Goal: Task Accomplishment & Management: Manage account settings

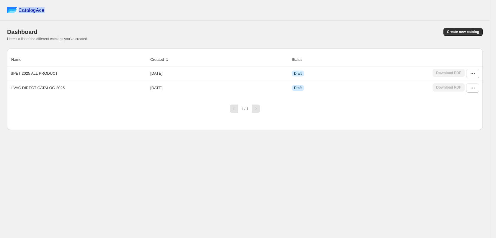
drag, startPoint x: 0, startPoint y: 0, endPoint x: 19, endPoint y: 11, distance: 22.2
click at [19, 11] on div "CatalogAce" at bounding box center [245, 10] width 490 height 21
copy span "CatalogAce"
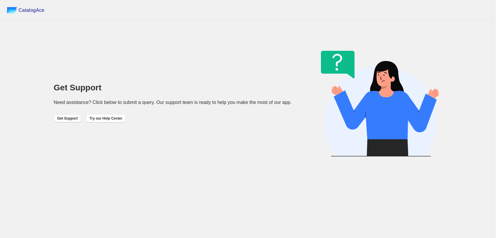
click at [57, 120] on span "Get Support" at bounding box center [67, 118] width 20 height 5
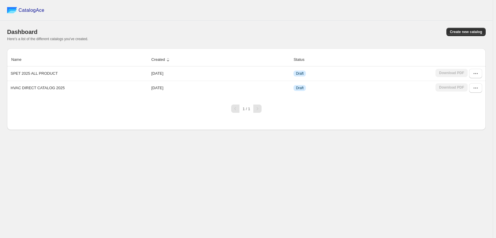
click at [211, 148] on div "CatalogAce Dashboard Create new catalog Here's a list of the different catalogs…" at bounding box center [246, 119] width 493 height 238
click at [472, 74] on button "button" at bounding box center [475, 73] width 13 height 9
click at [477, 117] on span "Edit" at bounding box center [472, 117] width 30 height 6
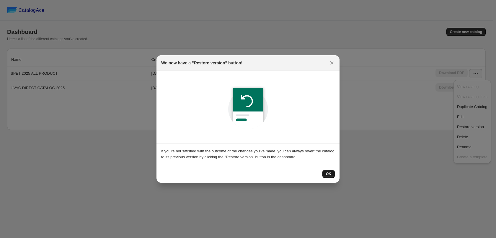
click at [331, 172] on span "OK" at bounding box center [328, 174] width 5 height 5
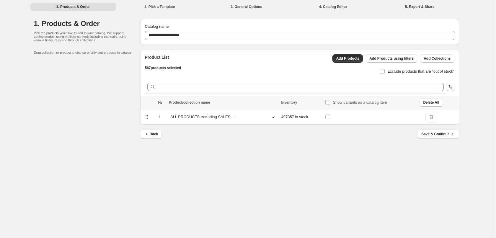
click at [430, 118] on span "DeleteIcon" at bounding box center [431, 117] width 12 height 12
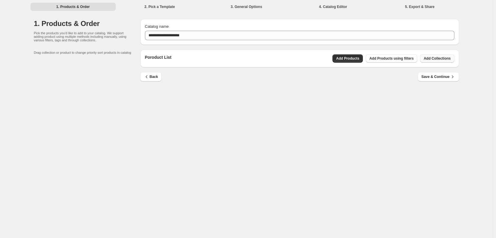
click at [430, 60] on span "Add Collections" at bounding box center [437, 58] width 27 height 5
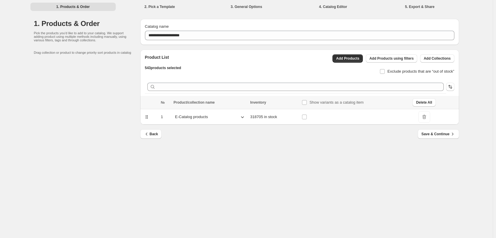
click at [232, 117] on div "E-Catalog products" at bounding box center [210, 116] width 73 height 9
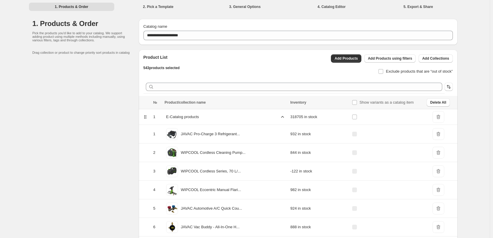
click at [267, 118] on div "E-Catalog products" at bounding box center [226, 116] width 122 height 9
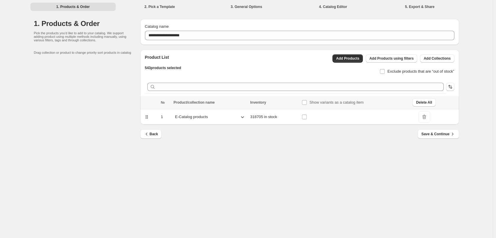
click at [242, 118] on icon at bounding box center [242, 117] width 6 height 6
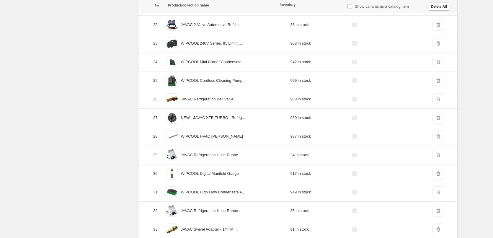
scroll to position [561, 0]
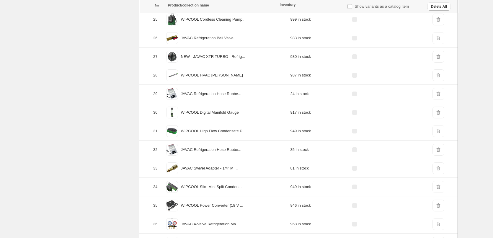
click at [439, 94] on span "DeleteIcon" at bounding box center [438, 94] width 12 height 12
drag, startPoint x: 233, startPoint y: 94, endPoint x: 256, endPoint y: 94, distance: 23.3
click at [256, 94] on div "JAVAC Refrigeration Hose Rubbe..." at bounding box center [226, 93] width 122 height 15
click at [206, 94] on p "JAVAC Refrigeration Hose Rubbe..." at bounding box center [211, 94] width 61 height 6
drag, startPoint x: 184, startPoint y: 94, endPoint x: 254, endPoint y: 94, distance: 70.3
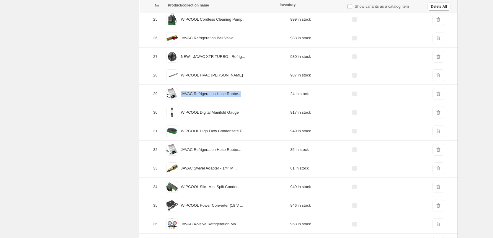
click at [254, 94] on div "JAVAC Refrigeration Hose Rubbe..." at bounding box center [226, 93] width 122 height 15
copy p "JAVAC Refrigeration Hose Rubbe..."
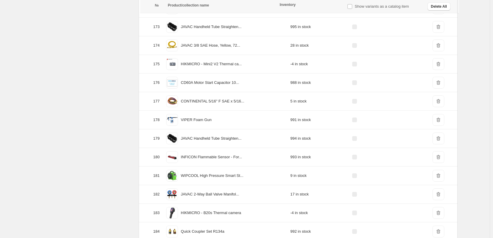
scroll to position [3336, 0]
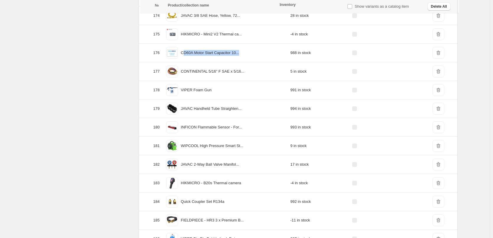
drag, startPoint x: 187, startPoint y: 53, endPoint x: 274, endPoint y: 56, distance: 87.4
click at [272, 56] on div "CD60A Motor Start Capacitor 10..." at bounding box center [226, 52] width 122 height 15
copy p "D60A Motor Start Capacitor 10..."
click at [185, 52] on p "CD60A Motor Start Capacitor 10..." at bounding box center [210, 53] width 58 height 6
drag, startPoint x: 184, startPoint y: 52, endPoint x: 274, endPoint y: 53, distance: 90.1
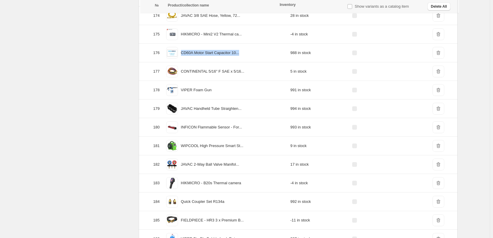
click at [274, 53] on div "CD60A Motor Start Capacitor 10..." at bounding box center [226, 52] width 122 height 15
click at [437, 54] on span "DeleteIcon" at bounding box center [438, 53] width 12 height 12
click at [440, 53] on span "DeleteIcon" at bounding box center [438, 53] width 12 height 12
click at [440, 52] on span "DeleteIcon" at bounding box center [438, 53] width 12 height 12
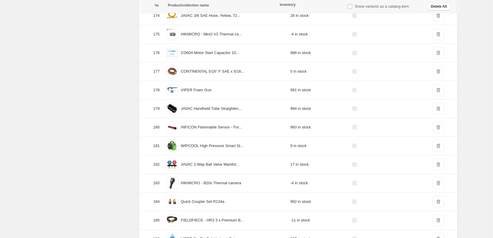
click at [440, 52] on span "DeleteIcon" at bounding box center [438, 53] width 12 height 12
click at [347, 5] on div "Show variants as a catalog item" at bounding box center [385, 6] width 80 height 13
click at [438, 69] on span "DeleteIcon" at bounding box center [438, 72] width 12 height 12
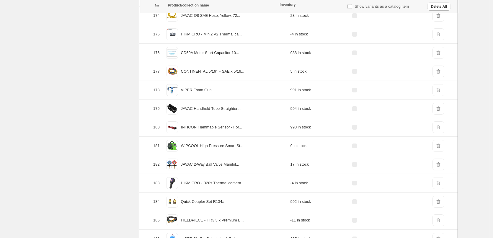
click at [439, 58] on span "DeleteIcon" at bounding box center [438, 53] width 12 height 12
click at [438, 54] on span "DeleteIcon" at bounding box center [438, 53] width 12 height 12
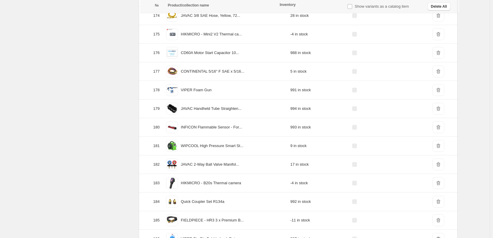
click at [438, 54] on span "DeleteIcon" at bounding box center [438, 53] width 12 height 12
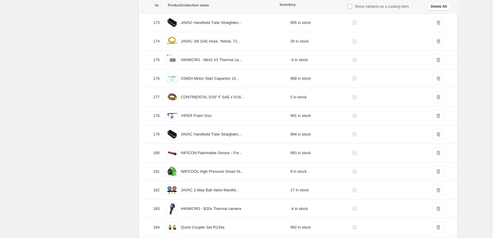
scroll to position [3306, 0]
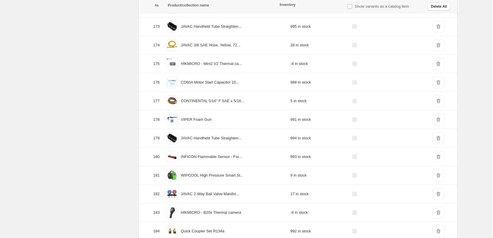
click at [440, 84] on span "DeleteIcon" at bounding box center [438, 82] width 12 height 12
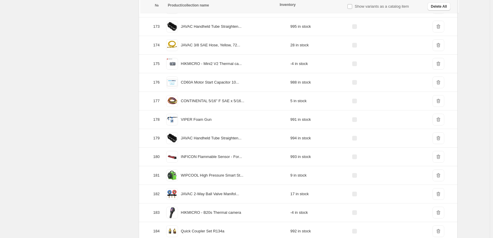
click at [440, 84] on span "DeleteIcon" at bounding box center [438, 82] width 12 height 12
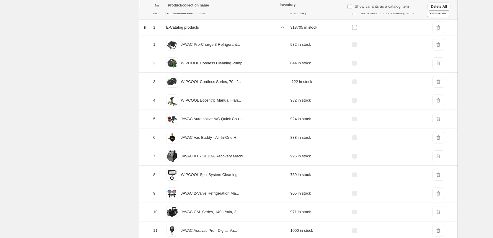
scroll to position [0, 0]
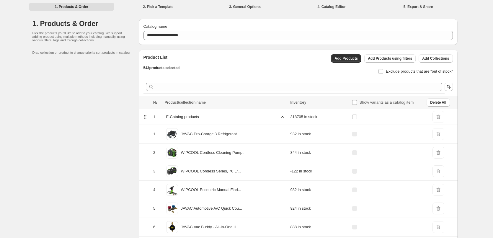
click at [442, 114] on span "DeleteIcon" at bounding box center [438, 117] width 12 height 12
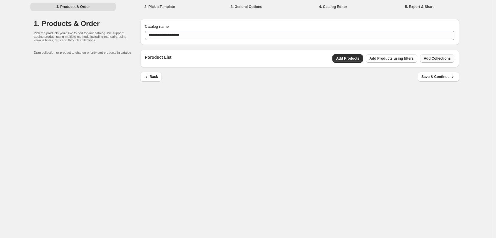
click at [425, 59] on span "Add Collections" at bounding box center [437, 58] width 27 height 5
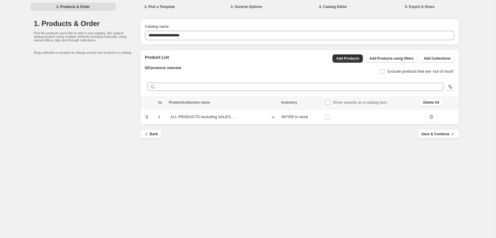
click at [167, 191] on div "**********" at bounding box center [246, 119] width 493 height 238
click at [272, 152] on div "**********" at bounding box center [246, 119] width 493 height 238
click at [425, 117] on td "DeleteIcon" at bounding box center [438, 117] width 41 height 16
click at [431, 117] on span "DeleteIcon" at bounding box center [431, 117] width 12 height 12
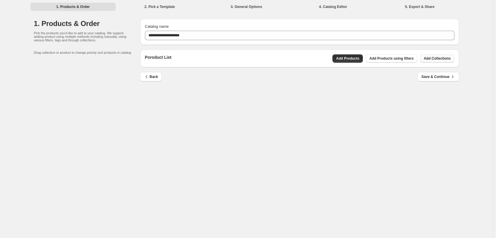
click at [443, 60] on span "Add Collections" at bounding box center [437, 58] width 27 height 5
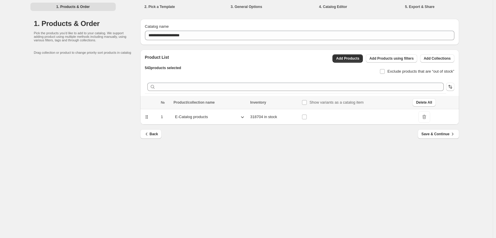
click at [234, 119] on div "E-Catalog products" at bounding box center [210, 116] width 73 height 9
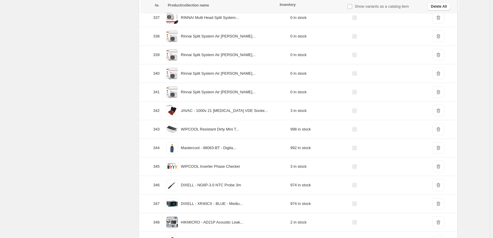
scroll to position [6601, 0]
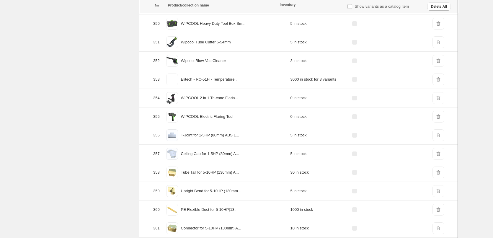
click at [173, 80] on span at bounding box center [172, 80] width 12 height 12
click at [436, 79] on span "DeleteIcon" at bounding box center [438, 80] width 12 height 12
click at [438, 81] on span "DeleteIcon" at bounding box center [438, 80] width 12 height 12
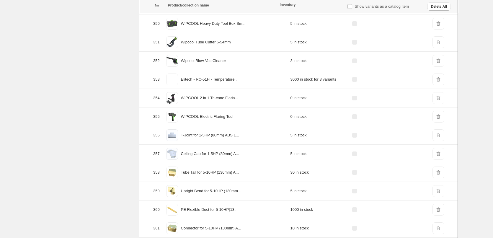
click at [438, 81] on span "DeleteIcon" at bounding box center [438, 80] width 12 height 12
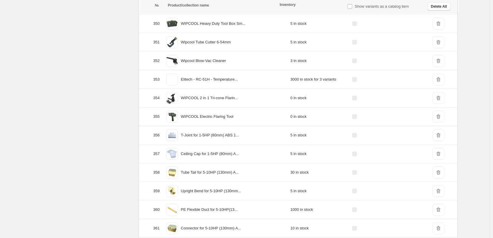
click at [438, 81] on span "DeleteIcon" at bounding box center [438, 80] width 12 height 12
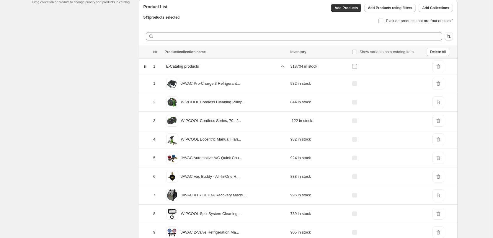
scroll to position [37, 0]
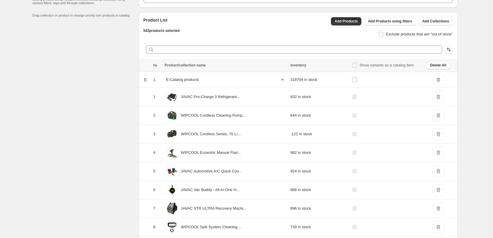
click at [448, 92] on div "DeleteIcon" at bounding box center [442, 97] width 21 height 12
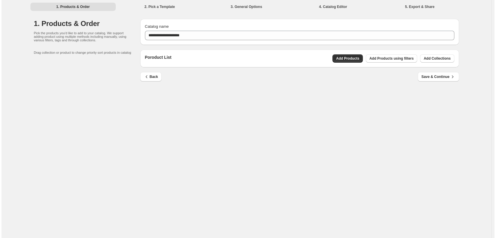
scroll to position [0, 0]
click at [432, 61] on button "Add Collections" at bounding box center [437, 58] width 34 height 8
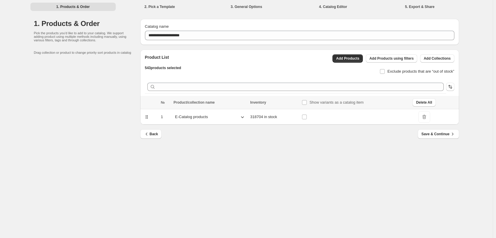
drag, startPoint x: 239, startPoint y: 119, endPoint x: 244, endPoint y: 124, distance: 7.1
click at [239, 119] on icon at bounding box center [242, 117] width 6 height 6
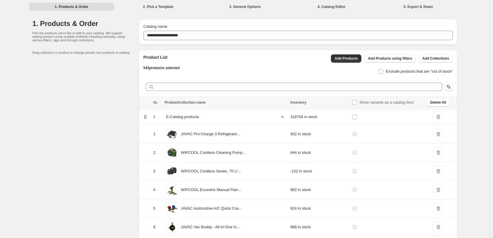
click at [437, 134] on span "DeleteIcon" at bounding box center [438, 134] width 12 height 12
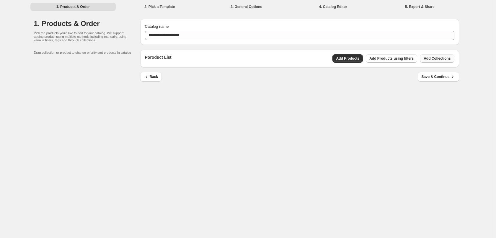
click at [433, 57] on span "Add Collections" at bounding box center [437, 58] width 27 height 5
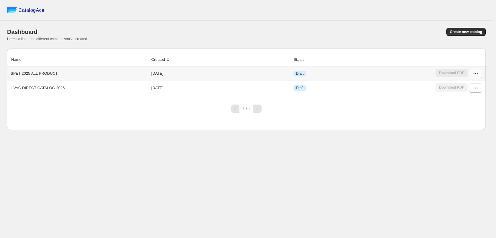
click at [474, 77] on button "button" at bounding box center [475, 73] width 13 height 9
click at [472, 117] on span "Edit" at bounding box center [472, 117] width 30 height 6
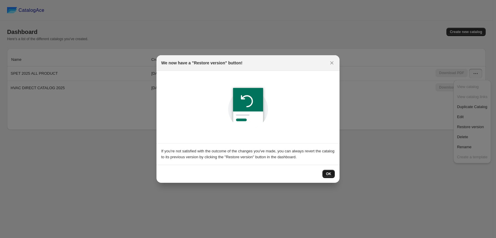
click at [327, 173] on span "OK" at bounding box center [328, 174] width 5 height 5
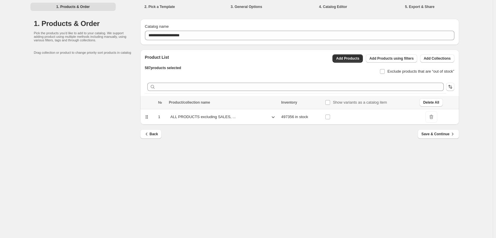
click at [220, 117] on p "ALL PRODUCTS excluding SALES, ..." at bounding box center [202, 117] width 65 height 6
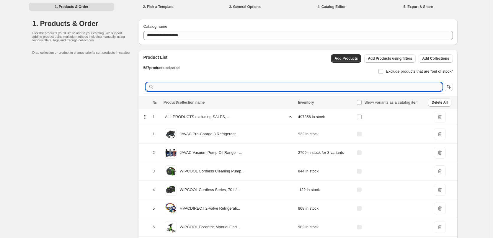
click at [211, 88] on input "text" at bounding box center [298, 87] width 287 height 8
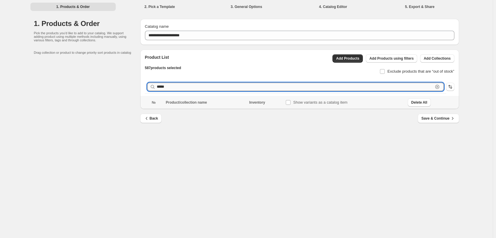
type input "******"
click at [411, 102] on button "Delete All" at bounding box center [419, 102] width 23 height 8
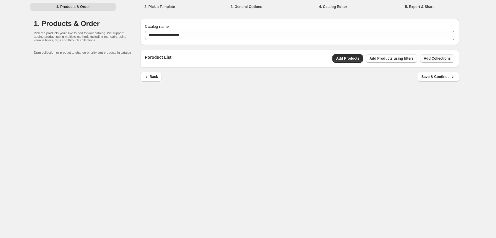
click at [427, 55] on button "Add Collections" at bounding box center [437, 58] width 34 height 8
click at [401, 56] on span "Add Products using filters" at bounding box center [391, 58] width 44 height 5
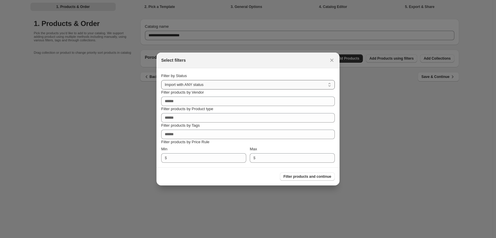
click at [262, 83] on select "**********" at bounding box center [248, 84] width 174 height 9
select select "******"
click at [161, 80] on select "**********" at bounding box center [248, 84] width 174 height 9
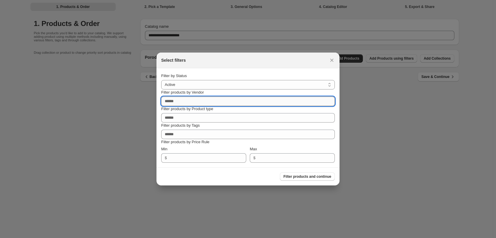
click at [256, 102] on input "Filter products by Vendor" at bounding box center [248, 101] width 174 height 9
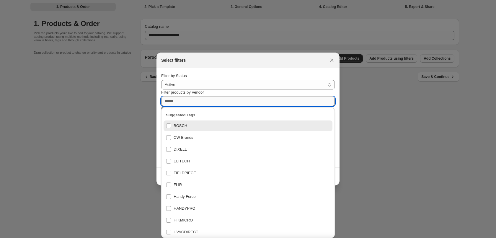
click at [256, 102] on input "Filter products by Vendor" at bounding box center [248, 101] width 174 height 9
click at [318, 70] on section "**********" at bounding box center [247, 117] width 183 height 99
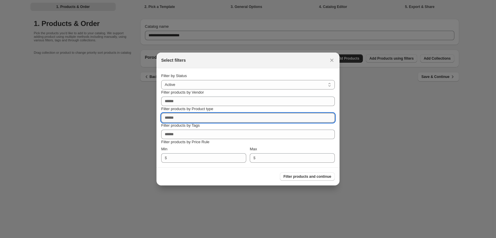
click at [225, 115] on input "Filter products by Product type" at bounding box center [248, 117] width 174 height 9
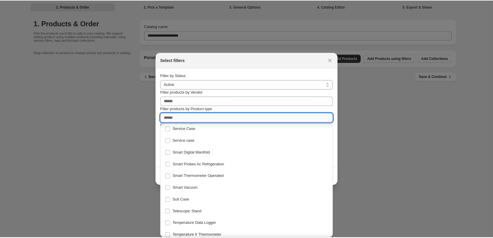
scroll to position [472, 0]
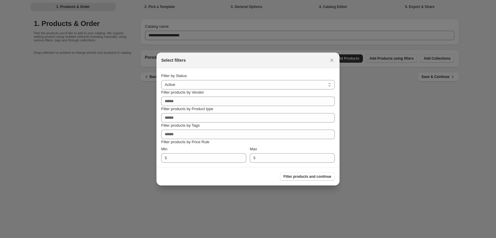
click at [262, 69] on section "**********" at bounding box center [247, 117] width 183 height 99
click at [330, 61] on icon ":r15:" at bounding box center [332, 60] width 6 height 6
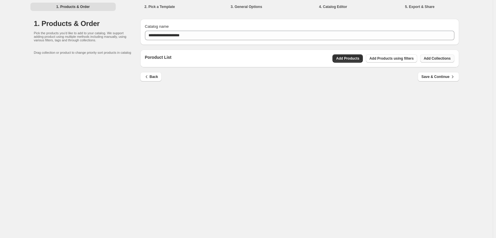
click at [435, 57] on span "Add Collections" at bounding box center [437, 58] width 27 height 5
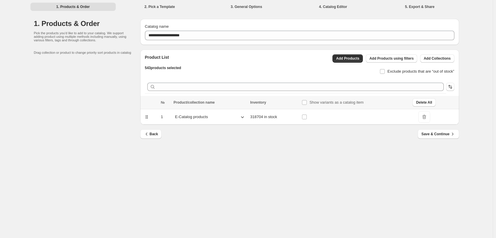
click at [240, 118] on icon at bounding box center [242, 117] width 6 height 6
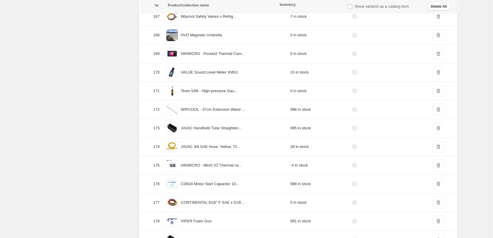
scroll to position [3271, 0]
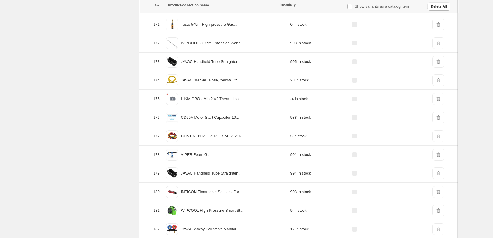
click at [436, 44] on span "DeleteIcon" at bounding box center [438, 43] width 12 height 12
click at [438, 43] on span "DeleteIcon" at bounding box center [438, 43] width 12 height 12
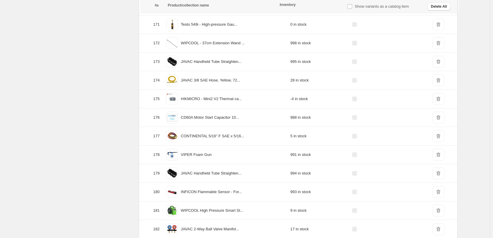
click at [438, 43] on span "DeleteIcon" at bounding box center [438, 43] width 12 height 12
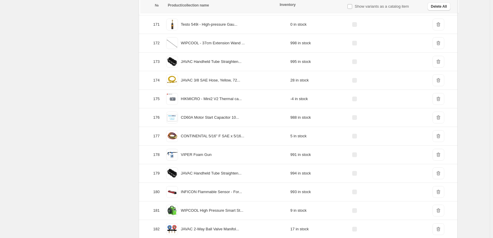
click at [438, 43] on span "DeleteIcon" at bounding box center [438, 43] width 12 height 12
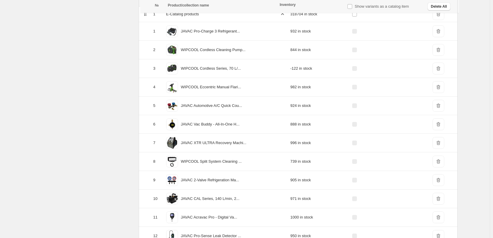
scroll to position [0, 0]
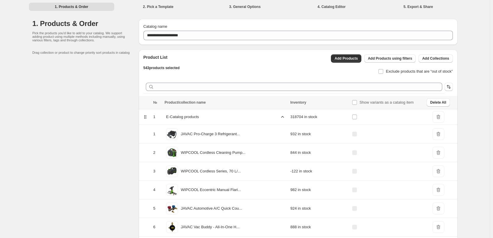
click at [443, 132] on span "DeleteIcon" at bounding box center [438, 134] width 12 height 12
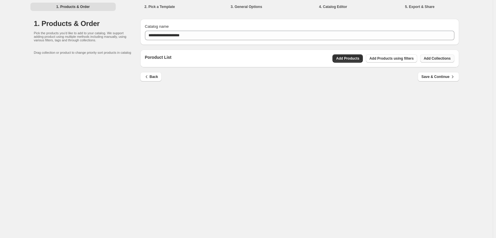
click at [440, 58] on span "Add Collections" at bounding box center [437, 58] width 27 height 5
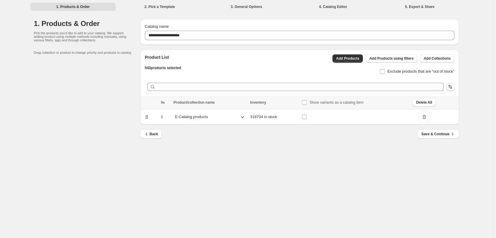
click at [231, 123] on td "E-Catalog products" at bounding box center [210, 117] width 77 height 16
click at [235, 117] on div "E-Catalog products" at bounding box center [210, 116] width 73 height 9
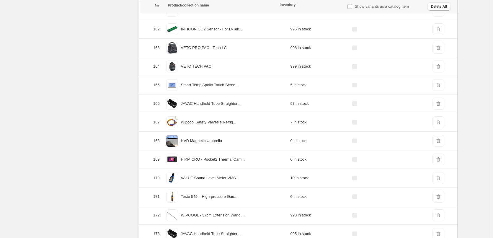
scroll to position [3204, 0]
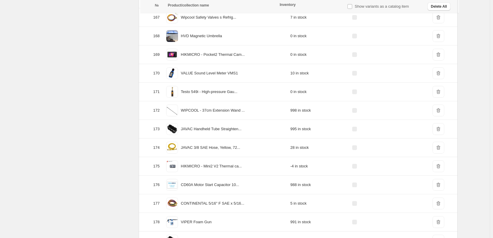
click at [437, 114] on span "DeleteIcon" at bounding box center [438, 111] width 12 height 12
click at [439, 111] on span "DeleteIcon" at bounding box center [438, 111] width 12 height 12
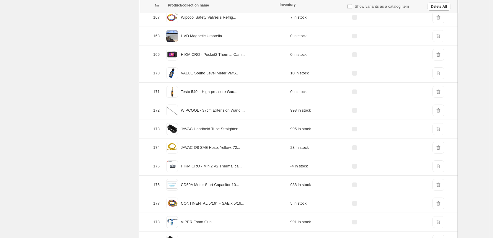
click at [439, 111] on span "DeleteIcon" at bounding box center [438, 111] width 12 height 12
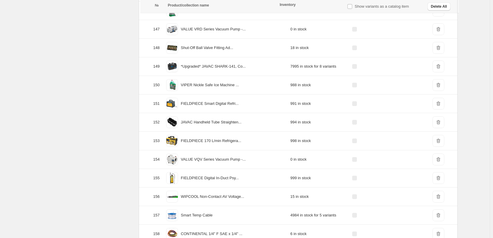
scroll to position [2702, 0]
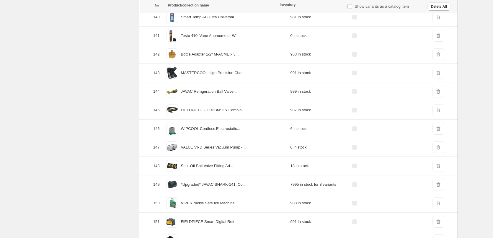
click at [440, 76] on span "DeleteIcon" at bounding box center [438, 73] width 12 height 12
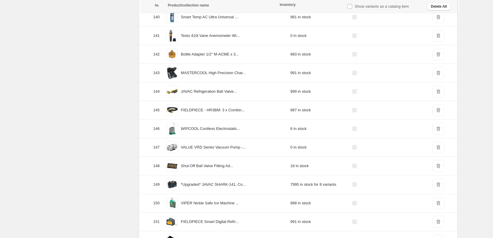
scroll to position [0, 0]
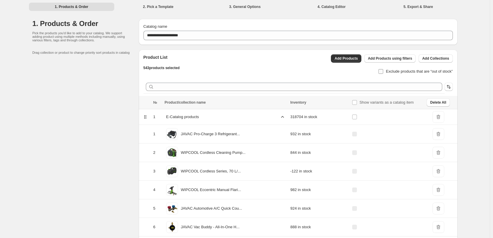
click at [418, 73] on span "Exclude products that are “out of stock”" at bounding box center [419, 71] width 67 height 4
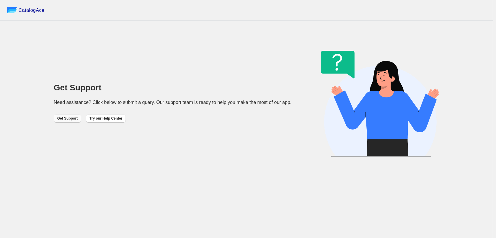
click at [57, 120] on span "Get Support" at bounding box center [67, 118] width 20 height 5
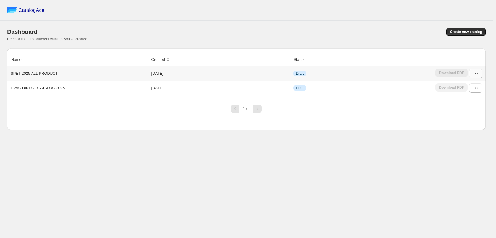
click at [368, 74] on icon "button" at bounding box center [476, 74] width 6 height 6
click at [368, 129] on div "Name Created Status SPET 2025 ALL PRODUCT [DATE] Draft Download PDF HVAC DIRECT…" at bounding box center [246, 88] width 479 height 81
drag, startPoint x: 81, startPoint y: 78, endPoint x: 8, endPoint y: 77, distance: 73.2
click at [8, 77] on th "SPET 2025 ALL PRODUCT" at bounding box center [78, 73] width 142 height 14
copy p "SPET 2025 ALL PRODUCT"
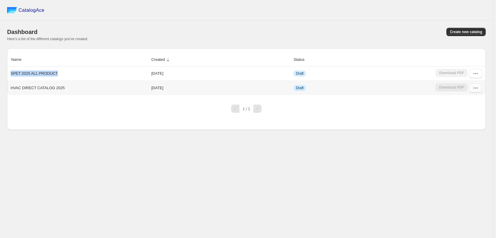
click at [368, 89] on button "button" at bounding box center [475, 87] width 13 height 9
click at [368, 74] on button "button" at bounding box center [475, 73] width 13 height 9
click at [368, 137] on span "Delete" at bounding box center [472, 137] width 30 height 6
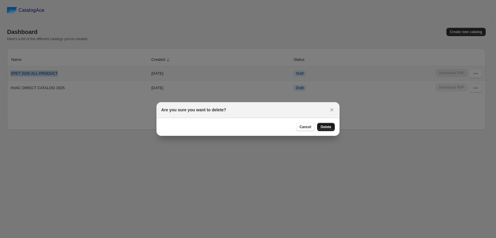
click at [321, 126] on span "Delete" at bounding box center [326, 127] width 11 height 5
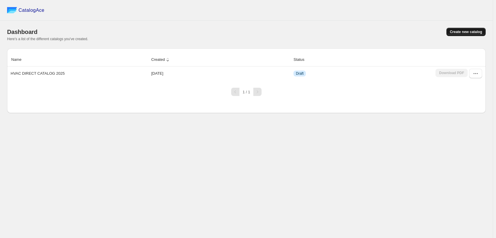
click at [368, 31] on span "Create new catalog" at bounding box center [466, 32] width 32 height 5
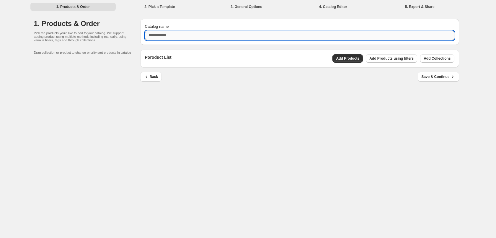
click at [229, 37] on input "Catalog name" at bounding box center [299, 35] width 309 height 9
paste input "**********"
type input "**********"
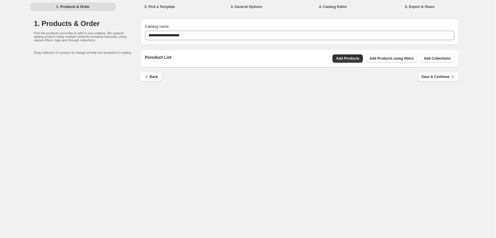
click at [254, 94] on div "**********" at bounding box center [246, 119] width 493 height 238
click at [368, 61] on button "Add Products using filters" at bounding box center [391, 58] width 51 height 8
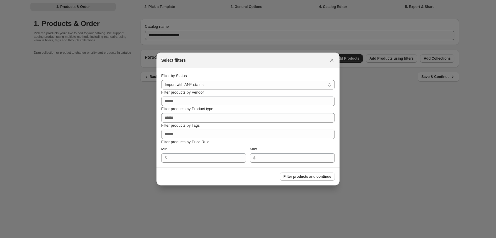
click at [332, 79] on div "**********" at bounding box center [248, 81] width 174 height 17
click at [326, 80] on select "**********" at bounding box center [248, 84] width 174 height 9
click at [368, 91] on div at bounding box center [248, 119] width 496 height 238
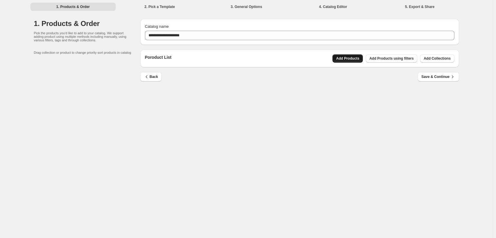
click at [357, 59] on span "Add Products" at bounding box center [347, 58] width 23 height 5
click at [368, 60] on span "Add Products using filters" at bounding box center [391, 58] width 44 height 5
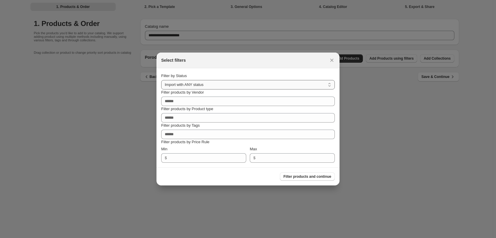
click at [300, 83] on select "**********" at bounding box center [248, 84] width 174 height 9
select select "******"
click at [161, 80] on select "**********" at bounding box center [248, 84] width 174 height 9
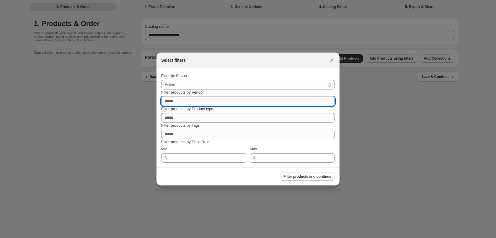
click at [279, 99] on input "Filter products by Vendor" at bounding box center [248, 101] width 174 height 9
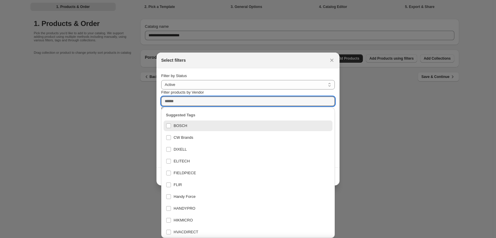
click at [169, 126] on div "BOSCH" at bounding box center [248, 126] width 164 height 8
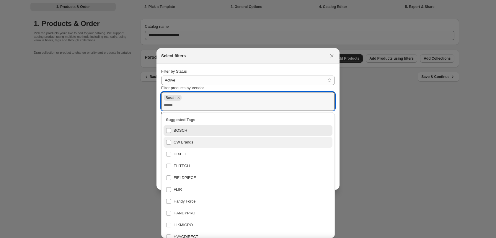
click at [169, 140] on div "CW Brands" at bounding box center [248, 142] width 164 height 8
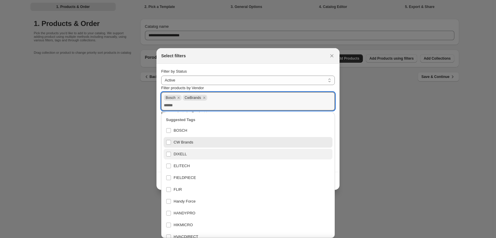
click at [170, 153] on div "DIXELL" at bounding box center [248, 154] width 164 height 8
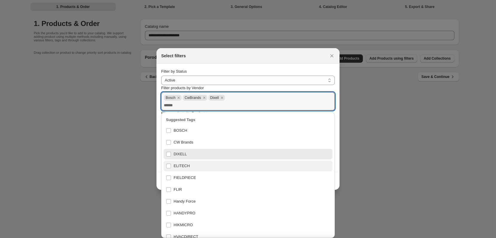
click at [169, 164] on div "ELITECH" at bounding box center [248, 166] width 164 height 8
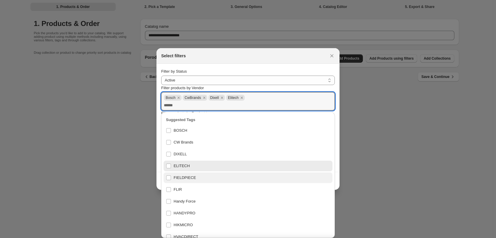
click at [171, 177] on div "FIELDPIECE" at bounding box center [248, 178] width 164 height 8
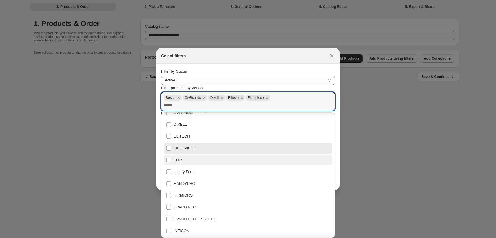
scroll to position [59, 0]
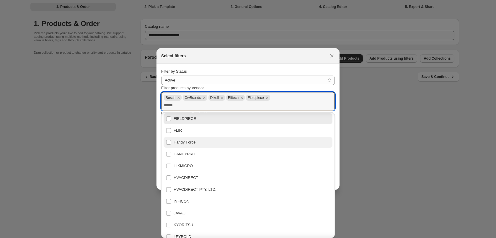
click at [169, 143] on div "Handy Force" at bounding box center [248, 142] width 164 height 8
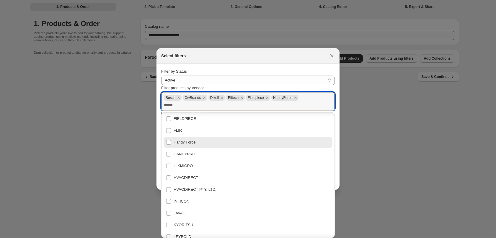
click at [168, 143] on div "Handy Force" at bounding box center [248, 142] width 164 height 8
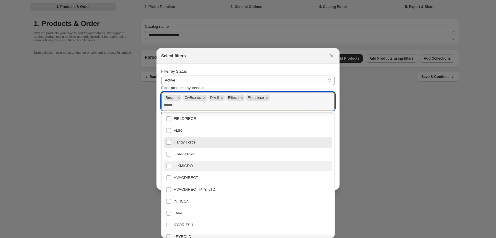
click at [167, 164] on div "HIKMICRO" at bounding box center [248, 166] width 164 height 8
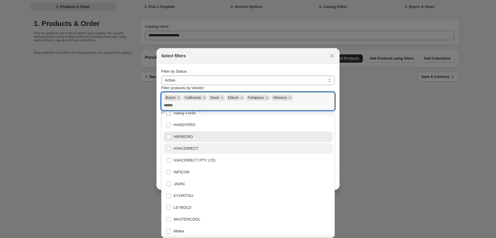
scroll to position [89, 0]
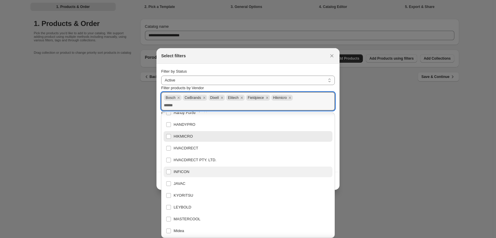
click at [167, 173] on div "INFICON" at bounding box center [248, 172] width 164 height 8
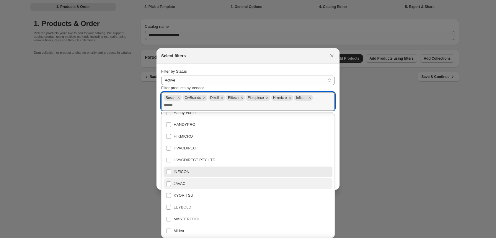
click at [167, 182] on div "JAVAC" at bounding box center [248, 183] width 164 height 8
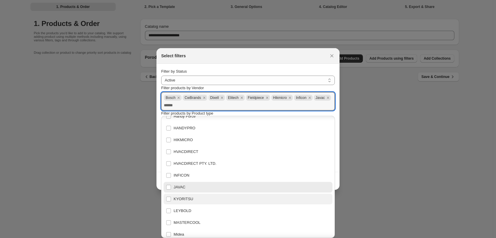
click at [172, 199] on div "KYORITSU" at bounding box center [248, 199] width 164 height 8
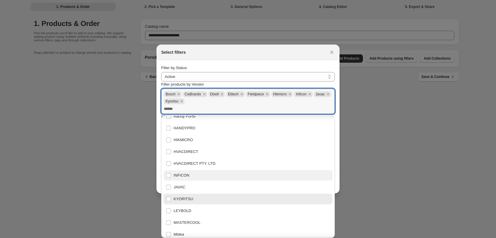
scroll to position [118, 0]
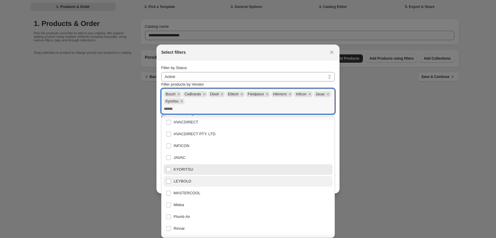
click at [170, 183] on div "LEYBOLD" at bounding box center [248, 181] width 164 height 8
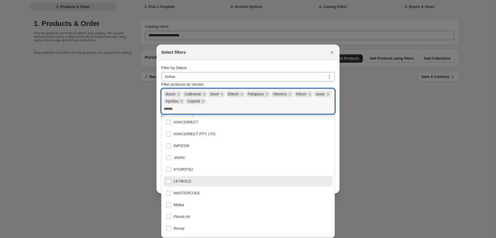
click at [168, 183] on div "LEYBOLD" at bounding box center [248, 181] width 164 height 8
click at [170, 194] on div "MASTERCOOL" at bounding box center [248, 193] width 164 height 8
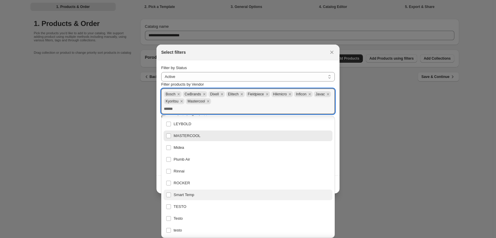
scroll to position [177, 0]
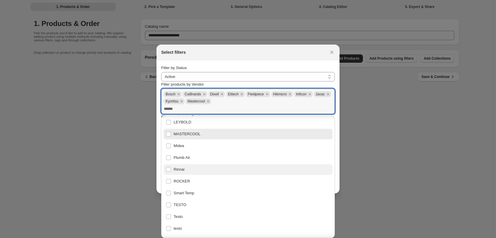
click at [169, 171] on div "Rinnai" at bounding box center [248, 169] width 164 height 8
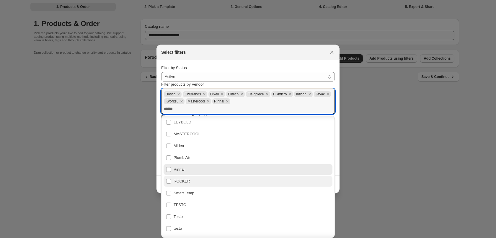
click at [169, 184] on div "ROCKER" at bounding box center [248, 181] width 164 height 8
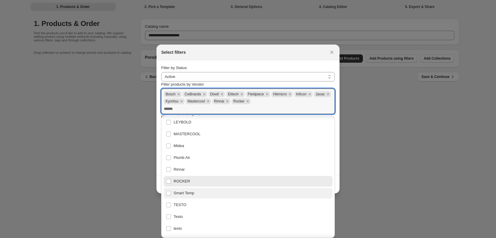
click at [169, 193] on div "Smart Temp" at bounding box center [248, 193] width 164 height 8
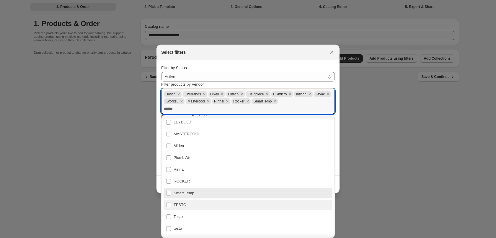
click at [171, 204] on div "TESTO" at bounding box center [248, 205] width 164 height 8
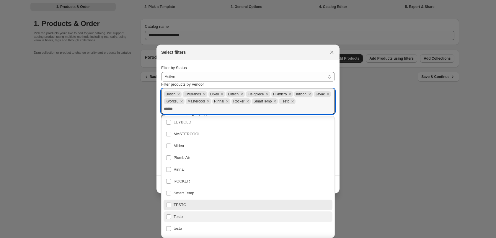
click at [170, 218] on div "Testo" at bounding box center [248, 217] width 164 height 8
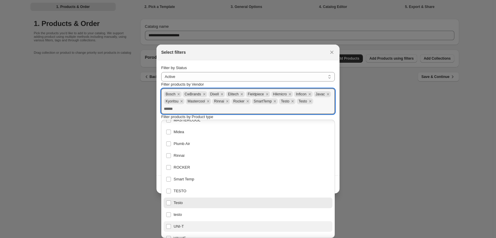
scroll to position [236, 0]
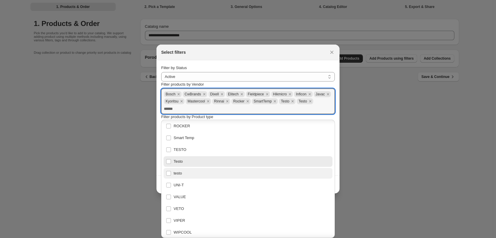
click at [170, 173] on div "testo" at bounding box center [248, 173] width 164 height 8
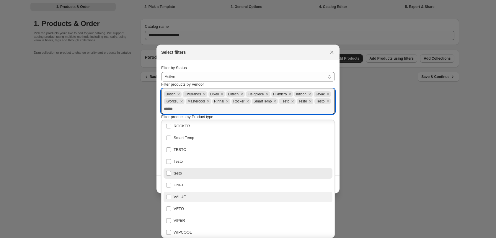
click at [170, 197] on div "VALUE" at bounding box center [248, 197] width 164 height 8
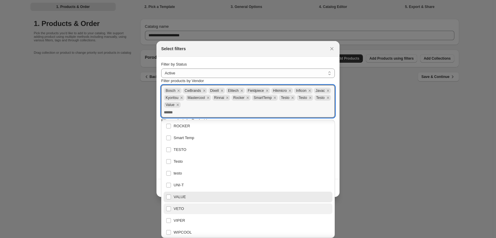
click at [170, 208] on div "VETO" at bounding box center [248, 209] width 164 height 8
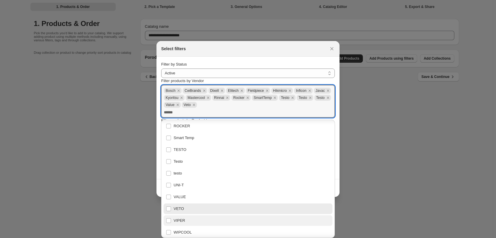
click at [170, 219] on div "VIPER" at bounding box center [248, 220] width 164 height 8
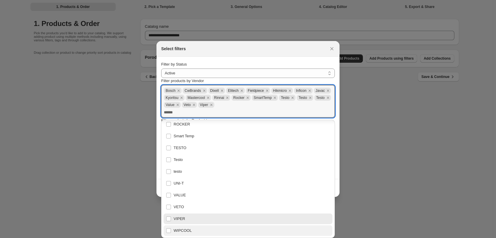
click at [169, 232] on div "WIPCOOL" at bounding box center [248, 230] width 164 height 8
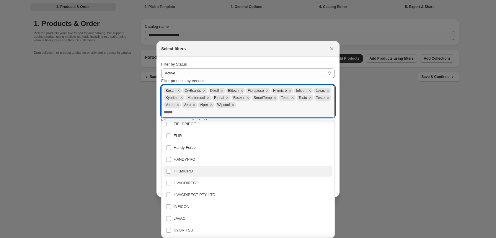
scroll to position [0, 0]
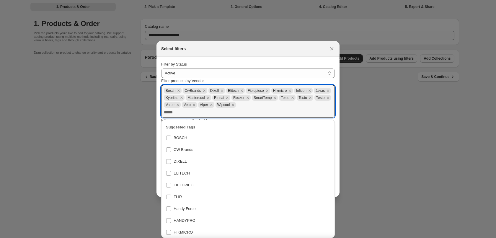
click at [333, 79] on div "Filter products by Vendor" at bounding box center [248, 81] width 174 height 6
click at [337, 102] on section "**********" at bounding box center [247, 118] width 183 height 122
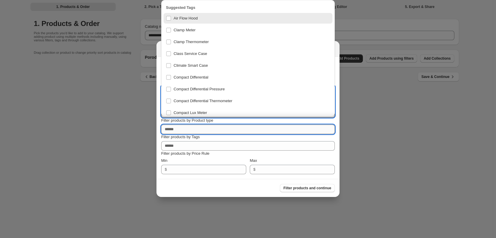
click at [250, 131] on input "Filter products by Product type" at bounding box center [248, 129] width 174 height 9
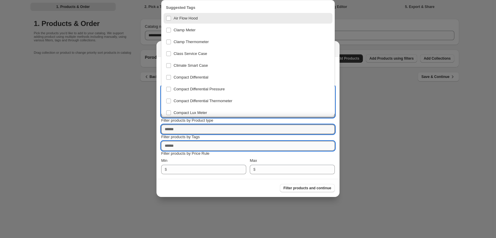
click at [241, 145] on input "Filter products by Tags" at bounding box center [248, 145] width 174 height 9
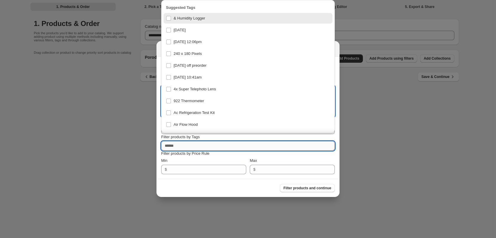
click at [241, 145] on input "Filter products by Tags" at bounding box center [248, 145] width 174 height 9
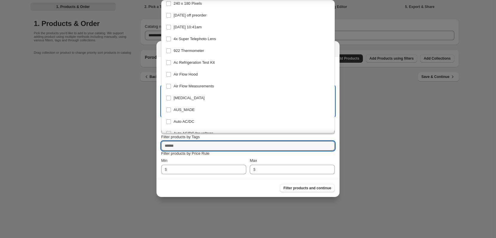
scroll to position [59, 0]
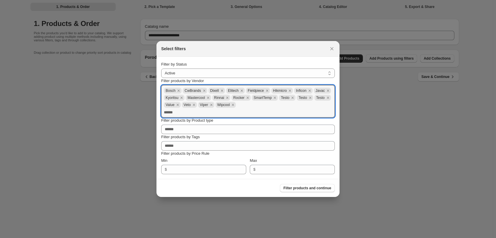
click at [334, 139] on div "Filter products by Tags" at bounding box center [248, 137] width 174 height 6
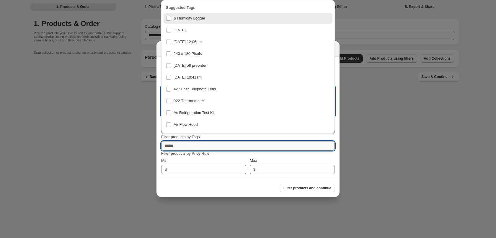
click at [254, 149] on input "Filter products by Tags" at bounding box center [248, 145] width 174 height 9
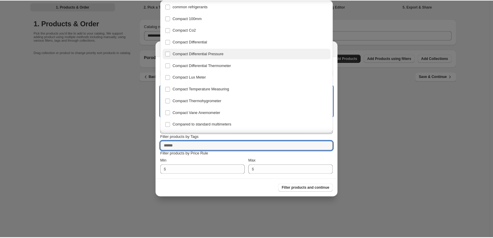
scroll to position [443, 0]
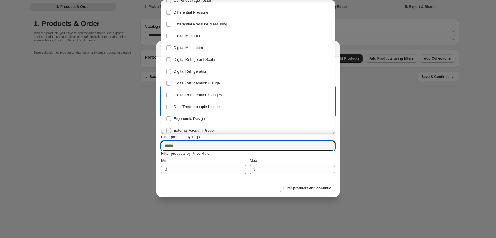
click at [320, 159] on div "Max" at bounding box center [292, 161] width 85 height 6
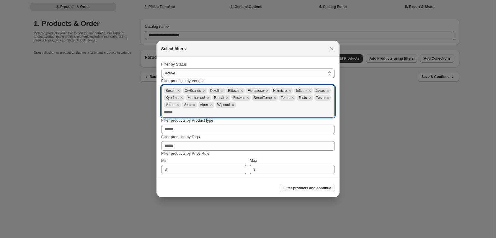
click at [319, 189] on span "Filter products and continue" at bounding box center [307, 188] width 48 height 5
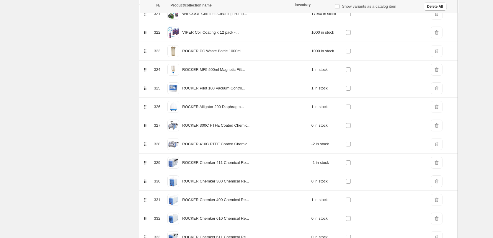
scroll to position [5812, 0]
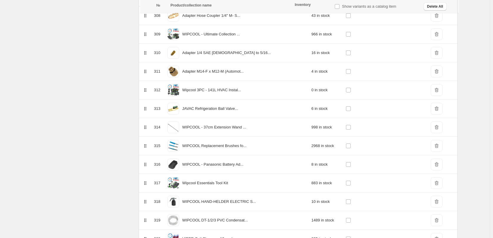
click at [368, 91] on span "DeleteIcon" at bounding box center [437, 90] width 12 height 12
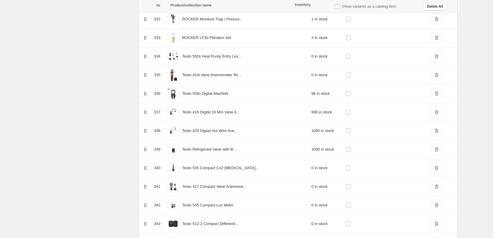
scroll to position [6108, 0]
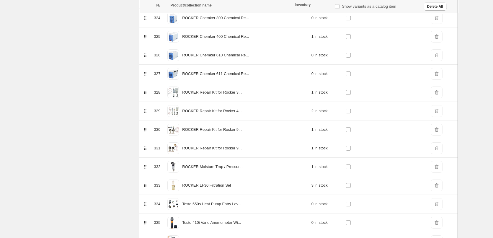
click at [368, 93] on span "DeleteIcon" at bounding box center [437, 92] width 12 height 12
click at [368, 132] on span "DeleteIcon" at bounding box center [437, 130] width 12 height 12
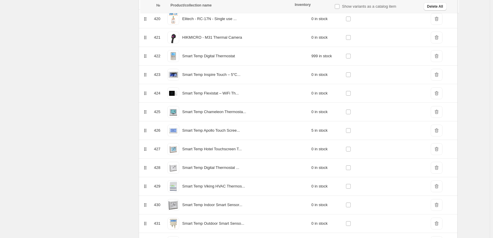
scroll to position [7796, 0]
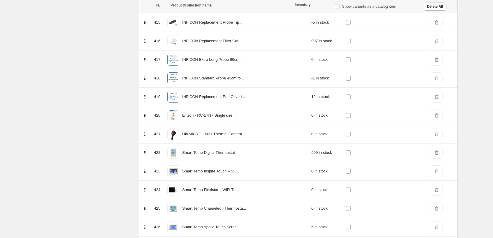
click at [368, 59] on span "DeleteIcon" at bounding box center [437, 60] width 12 height 12
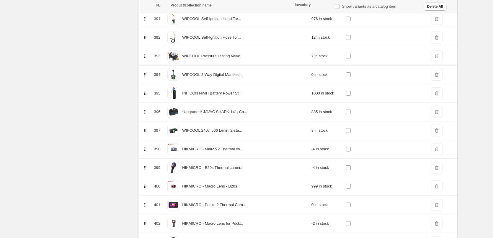
scroll to position [0, 0]
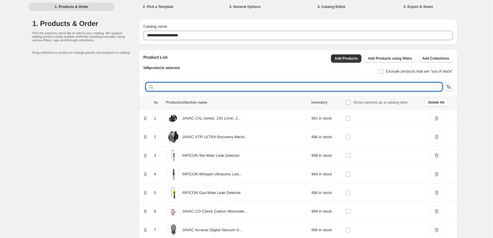
click at [368, 88] on input "text" at bounding box center [298, 87] width 287 height 8
click at [368, 57] on span "Add Collections" at bounding box center [435, 58] width 27 height 5
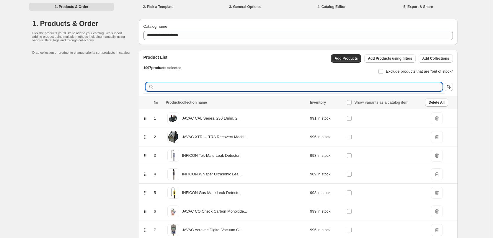
click at [240, 89] on input "text" at bounding box center [298, 87] width 287 height 8
click at [200, 85] on input "text" at bounding box center [298, 87] width 287 height 8
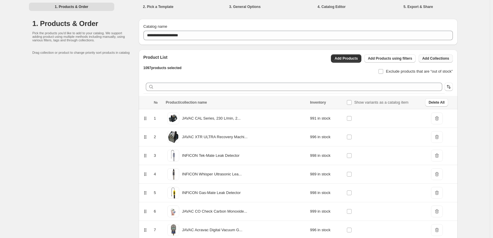
click at [368, 57] on span "Add Collections" at bounding box center [435, 58] width 27 height 5
click at [368, 103] on span "Delete All" at bounding box center [437, 102] width 16 height 5
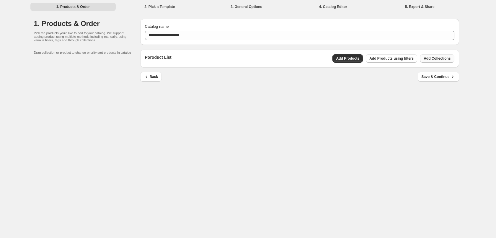
click at [368, 61] on button "Add Collections" at bounding box center [437, 58] width 34 height 8
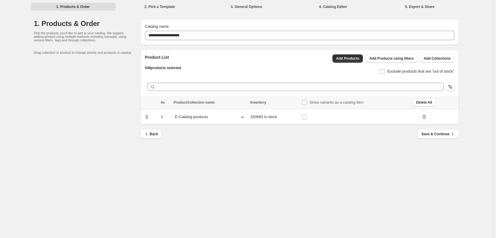
click at [338, 115] on td at bounding box center [355, 117] width 111 height 16
click at [241, 117] on icon at bounding box center [242, 117] width 6 height 6
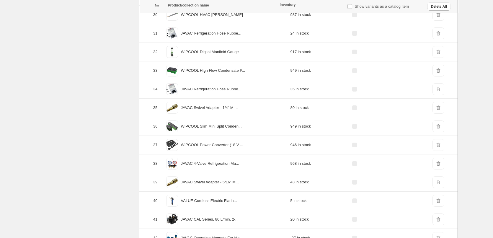
scroll to position [649, 0]
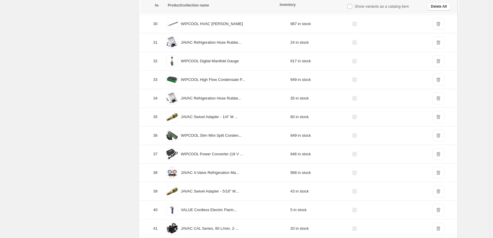
click at [368, 42] on span "DeleteIcon" at bounding box center [438, 43] width 12 height 12
click at [368, 99] on span "DeleteIcon" at bounding box center [438, 98] width 12 height 12
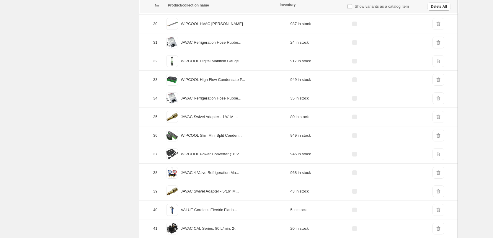
click at [368, 99] on span "DeleteIcon" at bounding box center [438, 98] width 12 height 12
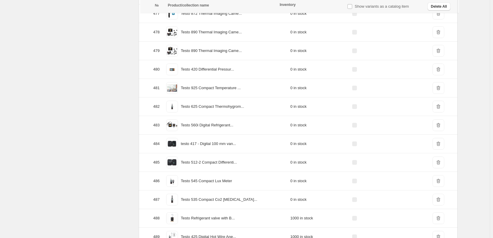
scroll to position [8970, 0]
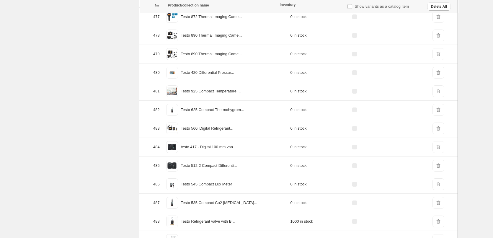
click at [368, 36] on span "DeleteIcon" at bounding box center [438, 36] width 12 height 12
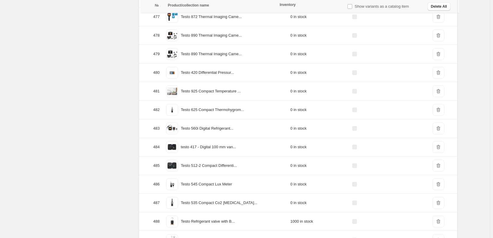
click at [368, 56] on span "DeleteIcon" at bounding box center [438, 54] width 12 height 12
click at [368, 129] on span "DeleteIcon" at bounding box center [438, 129] width 12 height 12
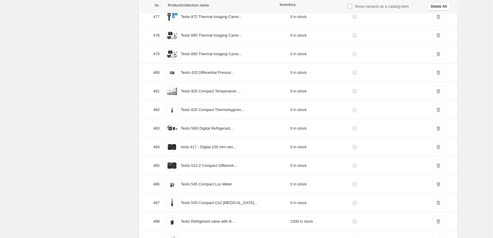
click at [368, 129] on span "DeleteIcon" at bounding box center [438, 129] width 12 height 12
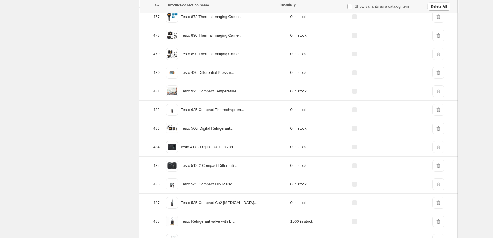
click at [368, 129] on span "DeleteIcon" at bounding box center [438, 129] width 12 height 12
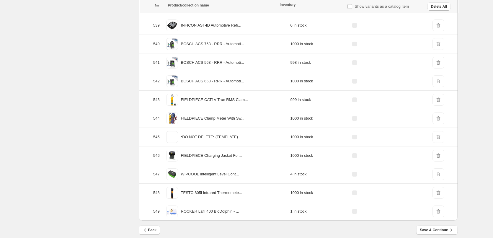
scroll to position [10121, 0]
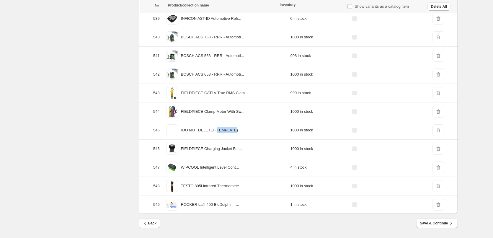
drag, startPoint x: 221, startPoint y: 130, endPoint x: 241, endPoint y: 131, distance: 19.8
click at [238, 131] on p "•DO NOT DELETE• (TEMPLATE)" at bounding box center [209, 130] width 57 height 6
copy p "TEMPLATE"
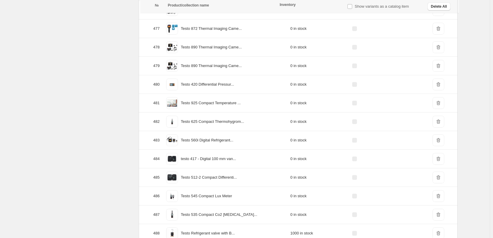
scroll to position [8941, 0]
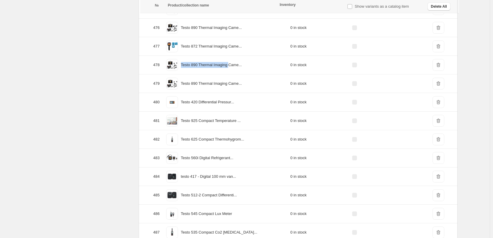
drag, startPoint x: 183, startPoint y: 65, endPoint x: 235, endPoint y: 63, distance: 52.0
click at [235, 63] on div "Testo 890 Thermal Imaging Came..." at bounding box center [226, 65] width 122 height 15
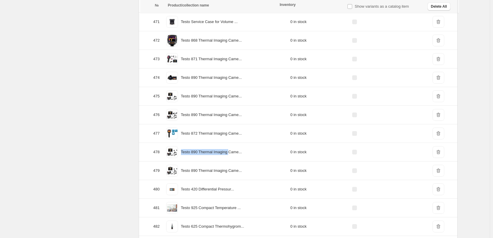
scroll to position [8852, 0]
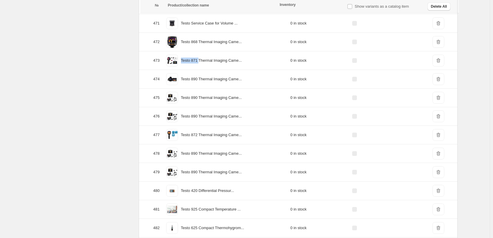
drag, startPoint x: 184, startPoint y: 60, endPoint x: 203, endPoint y: 61, distance: 19.5
click at [203, 61] on p "Testo 871 Thermal Imaging Came..." at bounding box center [211, 61] width 61 height 6
click at [210, 65] on div "Testo 871 Thermal Imaging Came..." at bounding box center [226, 60] width 122 height 15
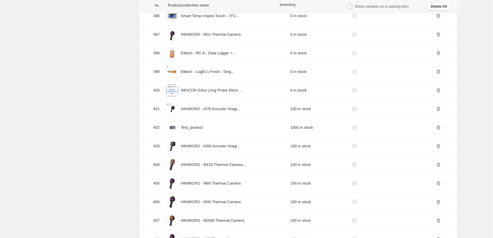
scroll to position [7435, 0]
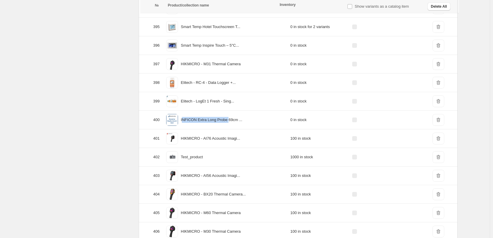
drag, startPoint x: 185, startPoint y: 119, endPoint x: 233, endPoint y: 121, distance: 48.8
click at [233, 121] on p "INFICON Extra Long Probe 69cm ..." at bounding box center [211, 120] width 61 height 6
copy p "NFICON Extra Long Probe"
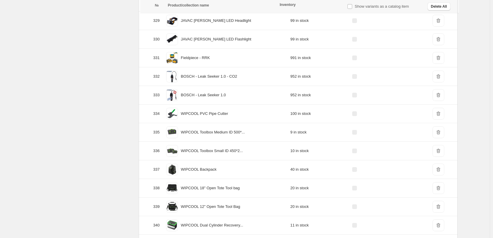
scroll to position [6195, 0]
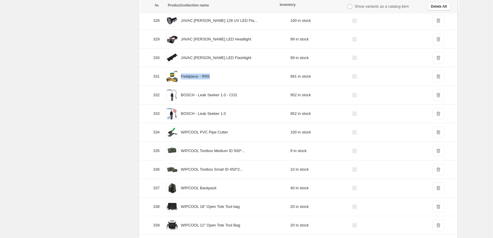
drag, startPoint x: 214, startPoint y: 77, endPoint x: 183, endPoint y: 77, distance: 31.6
click at [183, 77] on div "Fieldpiece - RRK" at bounding box center [226, 76] width 122 height 15
copy p "Fieldpiece - RRK"
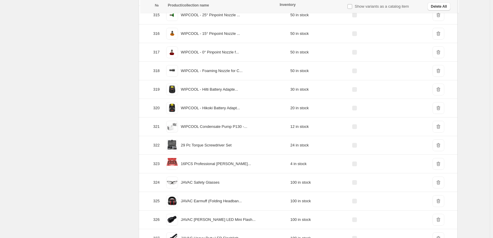
scroll to position [5900, 0]
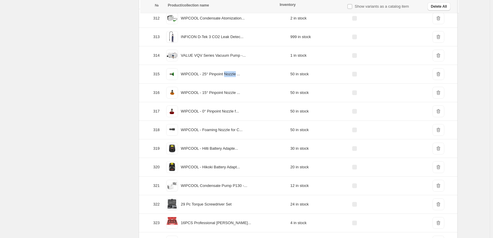
drag, startPoint x: 230, startPoint y: 73, endPoint x: 242, endPoint y: 74, distance: 12.5
click at [240, 74] on p "WIPCOOL - 25° Pinpoint Nozzle ..." at bounding box center [210, 74] width 59 height 6
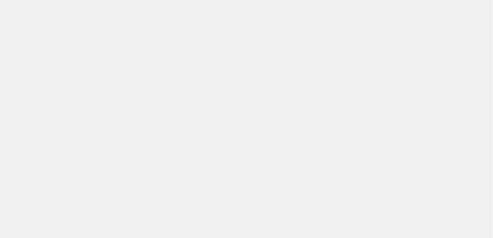
scroll to position [0, 0]
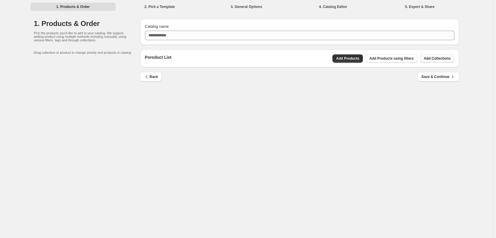
click at [368, 58] on span "Add Collections" at bounding box center [437, 58] width 27 height 5
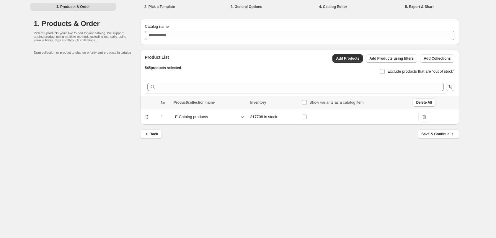
click at [333, 114] on td at bounding box center [355, 117] width 111 height 16
click at [270, 117] on td "317708 in stock" at bounding box center [275, 117] width 52 height 16
click at [239, 117] on div "E-Catalog products" at bounding box center [210, 116] width 73 height 9
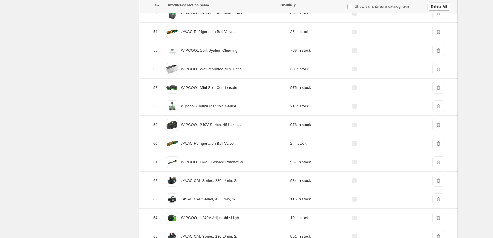
scroll to position [974, 0]
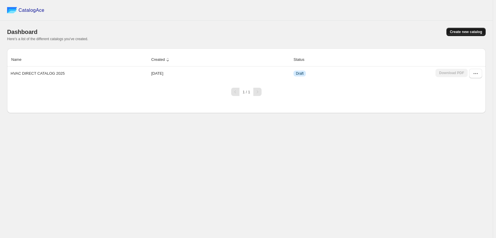
click at [453, 34] on span "Create new catalog" at bounding box center [466, 32] width 32 height 5
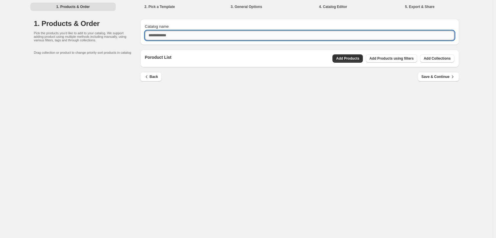
click at [393, 38] on input "Catalog name" at bounding box center [299, 35] width 309 height 9
type input "******"
click at [438, 60] on span "Add Collections" at bounding box center [437, 58] width 27 height 5
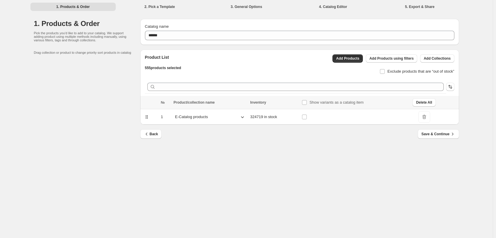
click at [305, 164] on div "1. Products & Order 2. Pick a Template 3. General Options 4. Catalog Editor 5. …" at bounding box center [246, 119] width 493 height 238
click at [433, 182] on div "1. Products & Order 2. Pick a Template 3. General Options 4. Catalog Editor 5. …" at bounding box center [246, 119] width 493 height 238
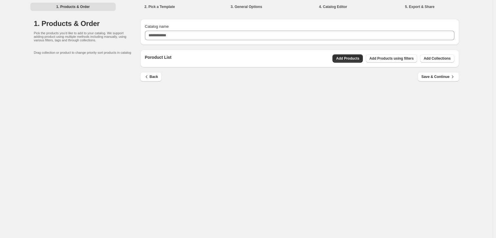
click at [414, 163] on div "1. Products & Order 2. Pick a Template 3. General Options 4. Catalog Editor 5. …" at bounding box center [246, 119] width 493 height 238
click at [443, 58] on span "Add Collections" at bounding box center [437, 58] width 27 height 5
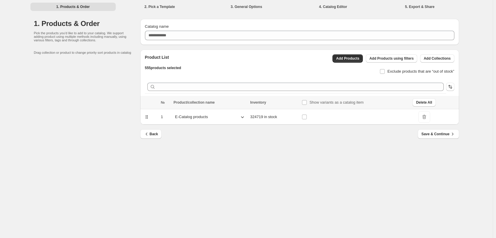
click at [242, 116] on icon at bounding box center [242, 117] width 6 height 6
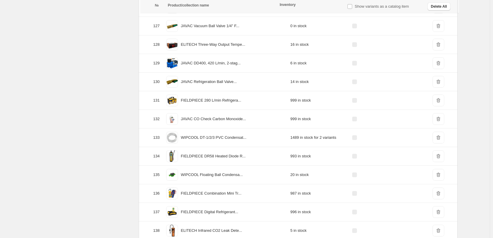
scroll to position [2483, 0]
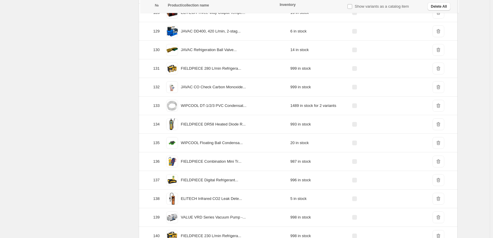
click at [440, 106] on span "DeleteIcon" at bounding box center [438, 106] width 12 height 12
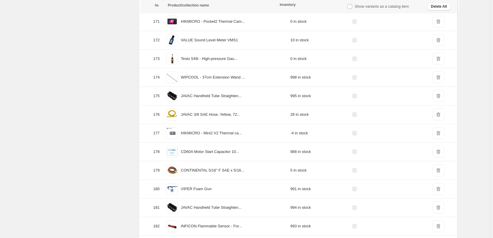
scroll to position [3280, 0]
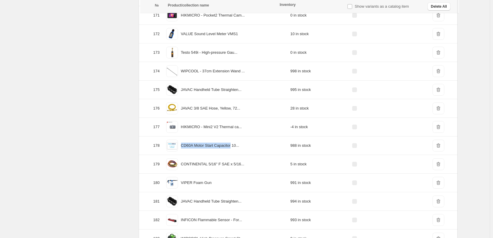
drag, startPoint x: 184, startPoint y: 144, endPoint x: 238, endPoint y: 147, distance: 54.1
click at [238, 147] on div "CD60A Motor Start Capacitor 10..." at bounding box center [226, 145] width 122 height 15
copy p "CD60A Motor Start Capacitor"
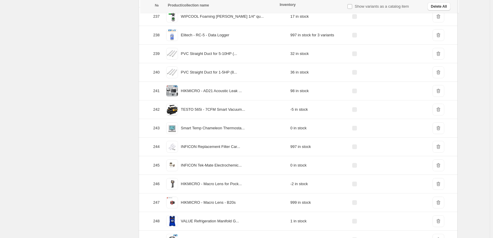
scroll to position [4550, 0]
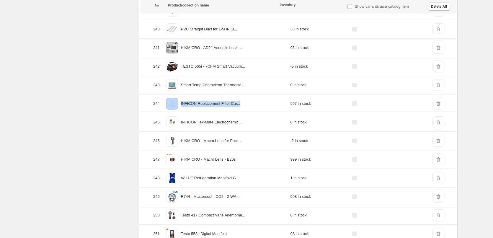
drag, startPoint x: 188, startPoint y: 102, endPoint x: 264, endPoint y: 101, distance: 75.3
click at [263, 101] on div "INFICON Replacement Filter Car..." at bounding box center [226, 103] width 122 height 15
click at [204, 113] on td "INFICON Tek-Mate Electrochemic..." at bounding box center [226, 122] width 126 height 19
drag, startPoint x: 185, startPoint y: 104, endPoint x: 235, endPoint y: 104, distance: 49.9
click at [235, 104] on p "INFICON Replacement Filter Car..." at bounding box center [210, 104] width 59 height 6
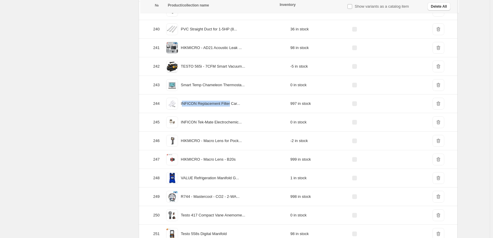
copy p "NFICON Replacement Filter"
drag, startPoint x: 195, startPoint y: 108, endPoint x: 190, endPoint y: 107, distance: 5.3
click at [195, 108] on div "INFICON Replacement Filter Car..." at bounding box center [226, 103] width 122 height 15
click at [183, 104] on div "INFICON Replacement Filter Car..." at bounding box center [226, 103] width 122 height 15
drag, startPoint x: 183, startPoint y: 104, endPoint x: 236, endPoint y: 103, distance: 52.6
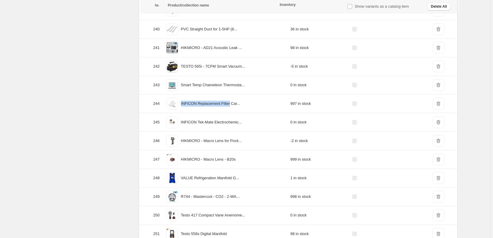
click at [236, 103] on div "INFICON Replacement Filter Car..." at bounding box center [226, 103] width 122 height 15
copy p "INFICON Replacement Filter"
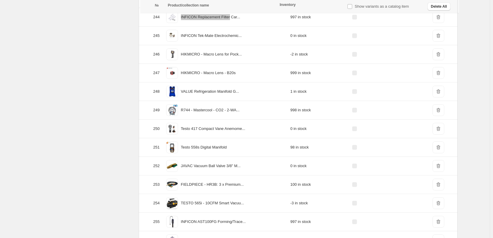
scroll to position [4638, 0]
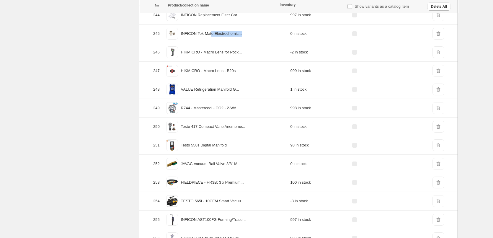
drag, startPoint x: 217, startPoint y: 33, endPoint x: 267, endPoint y: 34, distance: 50.2
click at [267, 34] on div "INFICON Tek-Mate Electrochemic..." at bounding box center [226, 33] width 122 height 15
click at [214, 33] on p "INFICON Tek-Mate Electrochemic..." at bounding box center [211, 34] width 61 height 6
drag, startPoint x: 184, startPoint y: 34, endPoint x: 245, endPoint y: 34, distance: 61.7
click at [245, 34] on div "INFICON Tek-Mate Electrochemic..." at bounding box center [226, 33] width 122 height 15
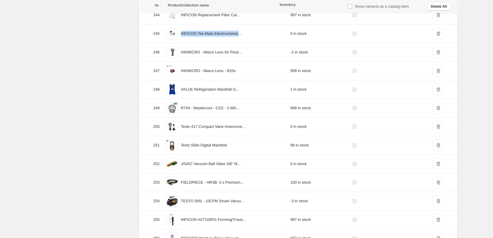
copy p "INFICON Tek-Mate Electrochemic"
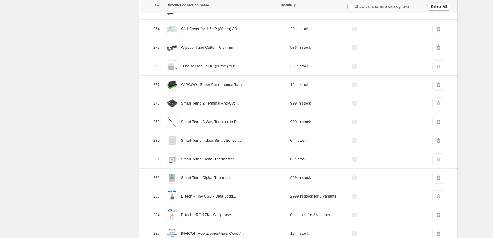
scroll to position [5229, 0]
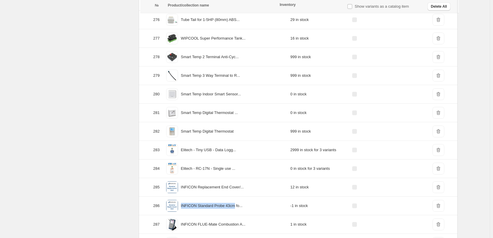
drag, startPoint x: 182, startPoint y: 206, endPoint x: 241, endPoint y: 208, distance: 58.5
click at [241, 208] on div "INFICON Standard Probe 43cm fo..." at bounding box center [226, 205] width 122 height 15
copy p "INFICON Standard Probe 43cm"
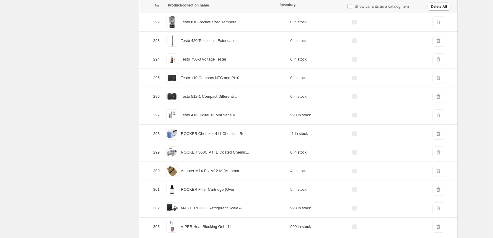
scroll to position [5583, 0]
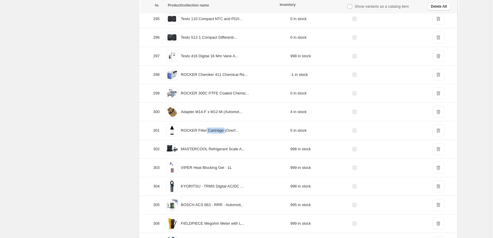
drag, startPoint x: 230, startPoint y: 131, endPoint x: 210, endPoint y: 130, distance: 19.8
click at [210, 130] on p "ROCKER Filter Cartridge (Overf..." at bounding box center [210, 131] width 58 height 6
copy p "Cartridge"
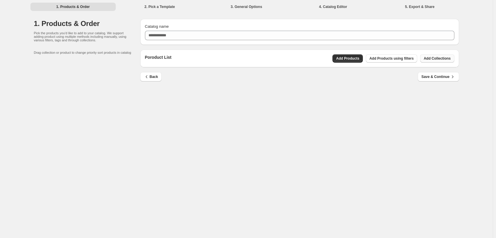
click at [439, 54] on button "Add Collections" at bounding box center [437, 58] width 34 height 8
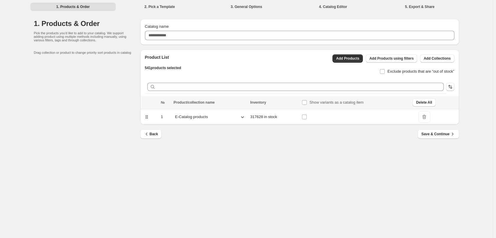
click at [332, 173] on div "1. Products & Order 2. Pick a Template 3. General Options 4. Catalog Editor 5. …" at bounding box center [246, 119] width 493 height 238
click at [243, 115] on icon at bounding box center [242, 117] width 6 height 6
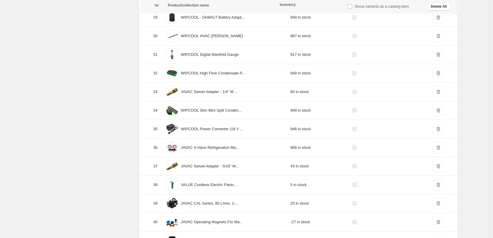
scroll to position [679, 0]
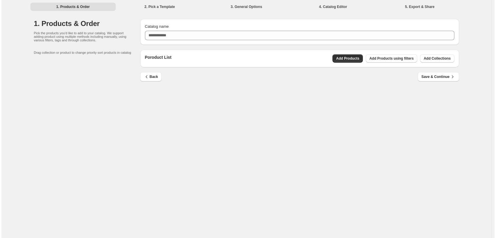
scroll to position [0, 0]
